Goal: Task Accomplishment & Management: Manage account settings

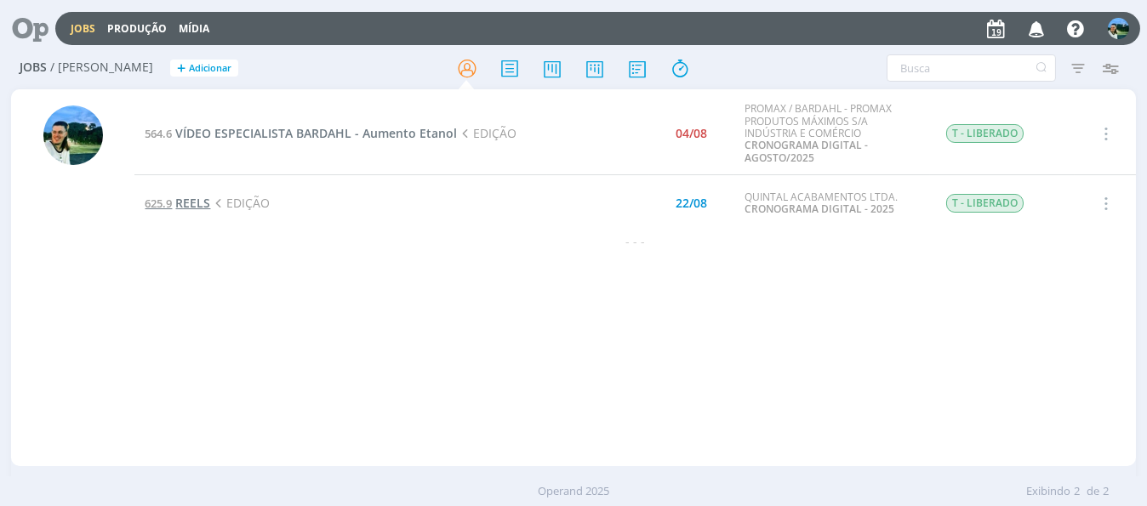
click at [187, 203] on span "REELS" at bounding box center [192, 203] width 35 height 16
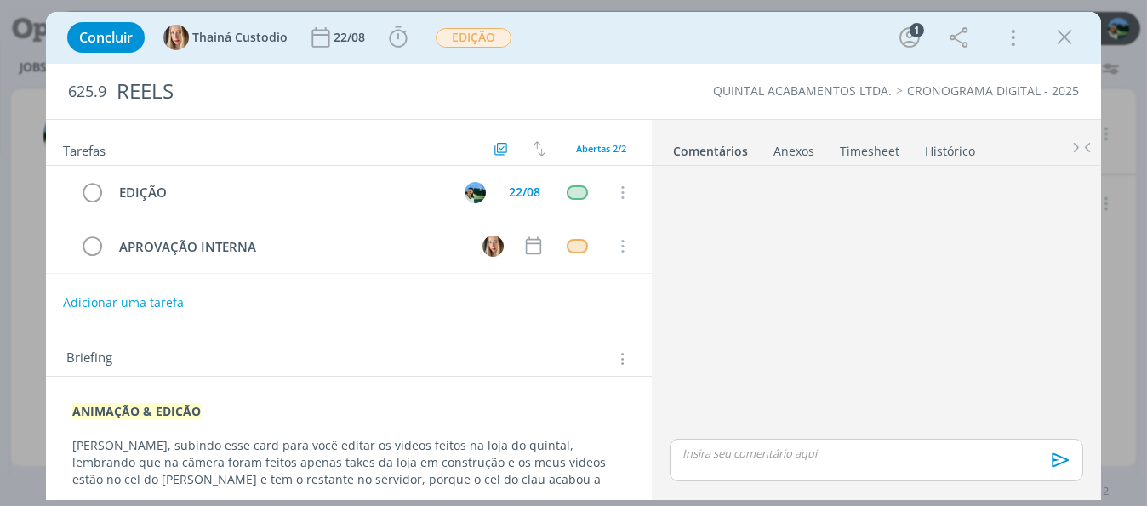
click at [1067, 37] on icon "dialog" at bounding box center [1065, 38] width 26 height 26
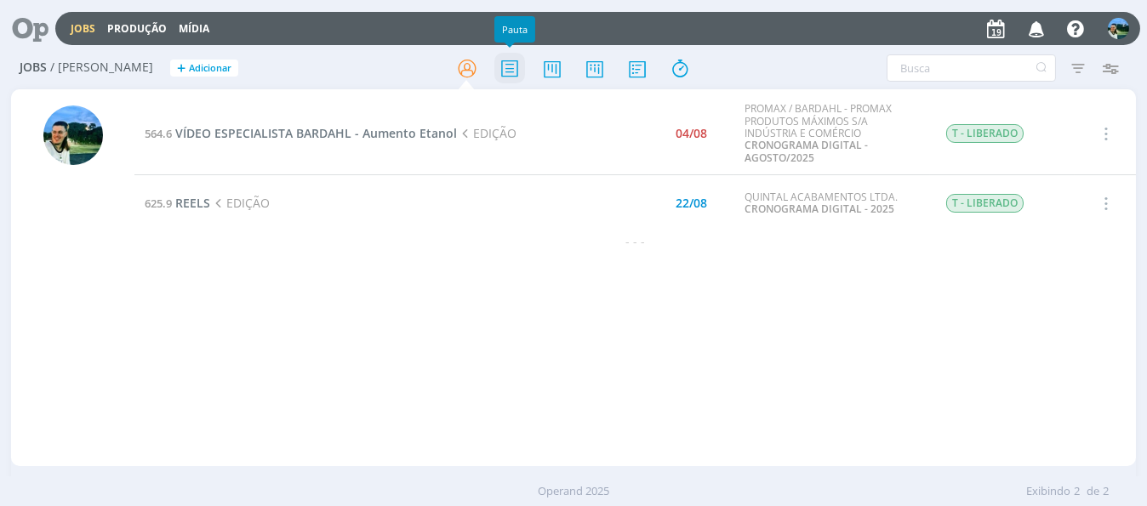
click at [515, 67] on icon at bounding box center [509, 68] width 31 height 33
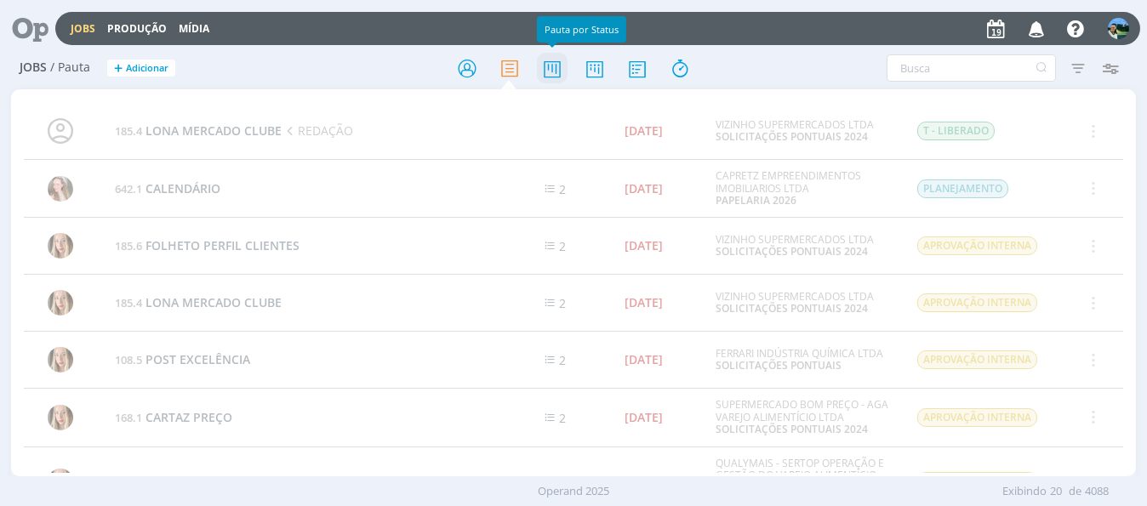
click at [545, 69] on icon at bounding box center [552, 68] width 31 height 33
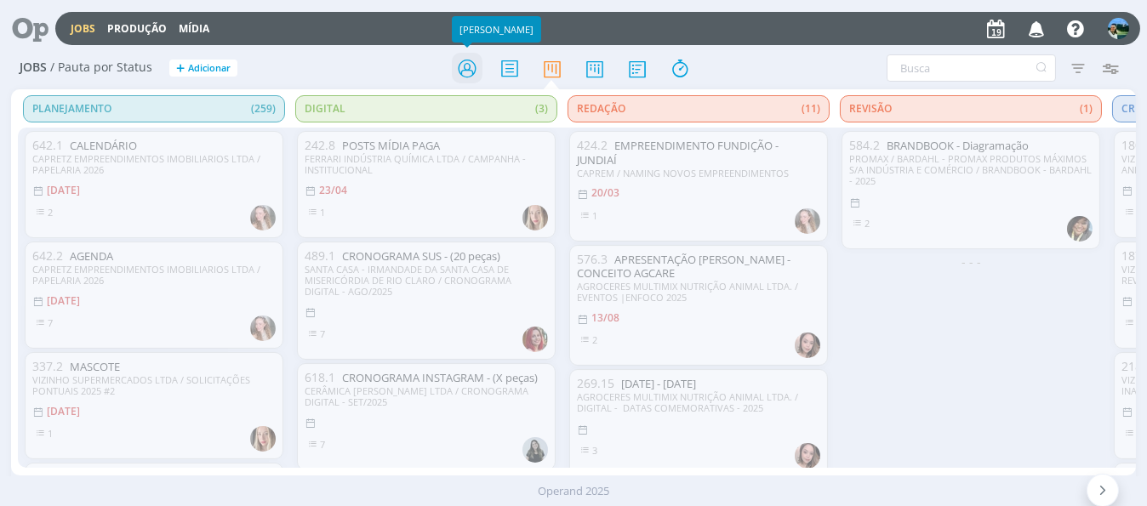
click at [475, 72] on icon at bounding box center [467, 68] width 31 height 33
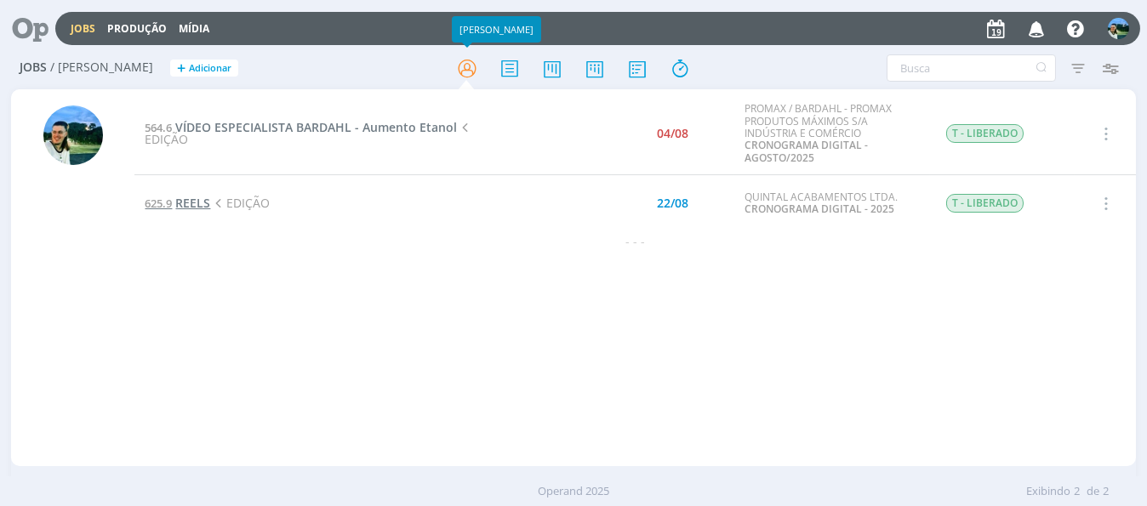
click at [192, 199] on span "REELS" at bounding box center [192, 203] width 35 height 16
